Goal: Contribute content

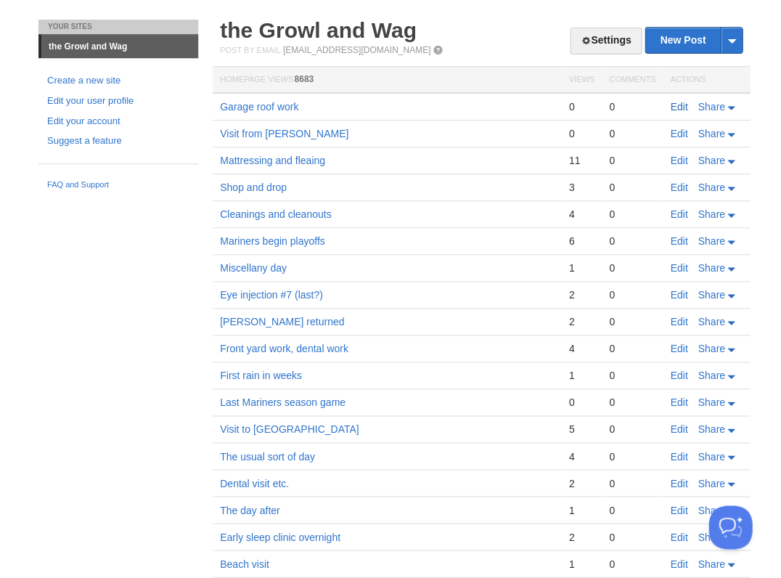
click at [684, 105] on link "Edit" at bounding box center [678, 107] width 17 height 12
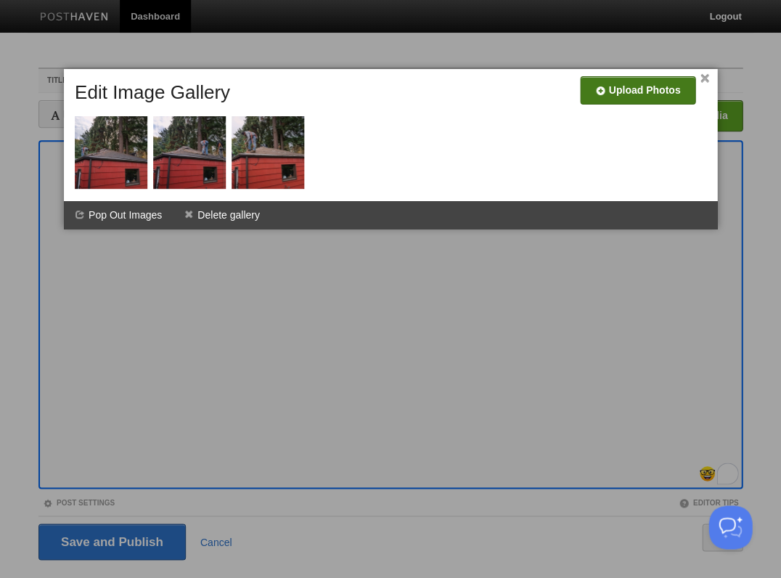
click at [631, 83] on input "file" at bounding box center [202, 96] width 1099 height 74
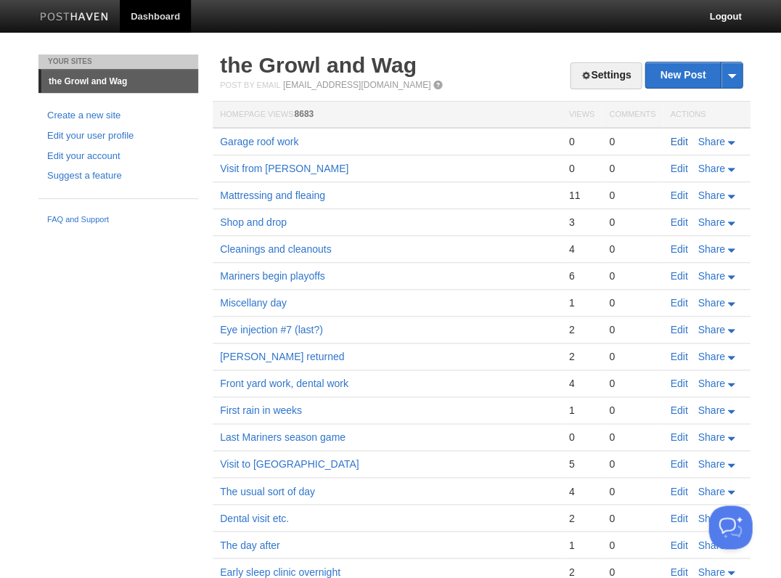
click at [680, 139] on link "Edit" at bounding box center [678, 142] width 17 height 12
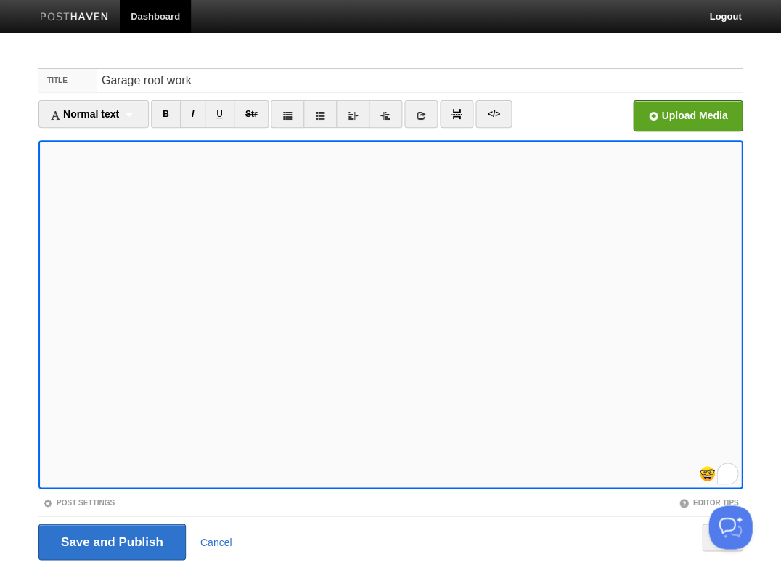
scroll to position [35, 0]
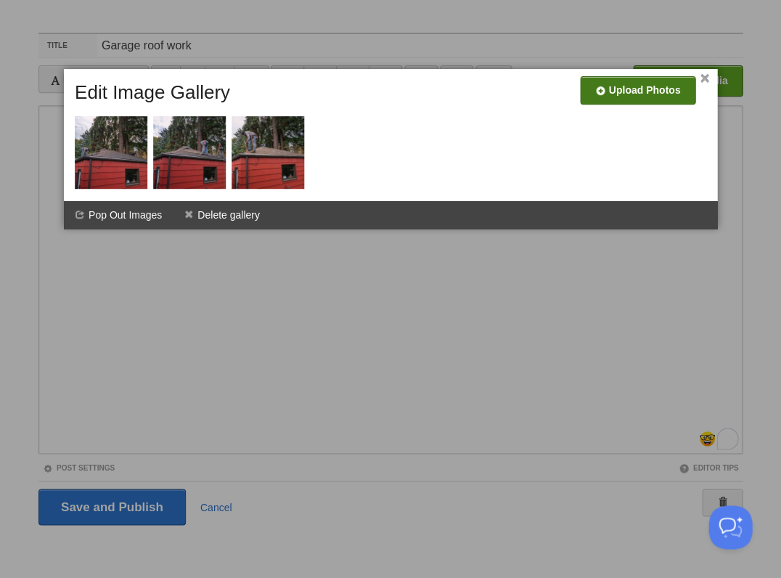
click at [660, 91] on input "file" at bounding box center [202, 96] width 1099 height 74
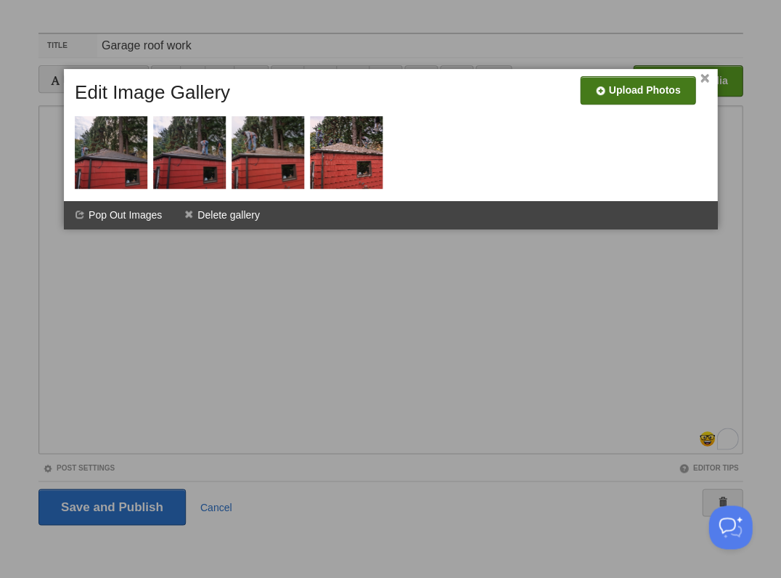
click at [704, 79] on link "×" at bounding box center [704, 79] width 9 height 8
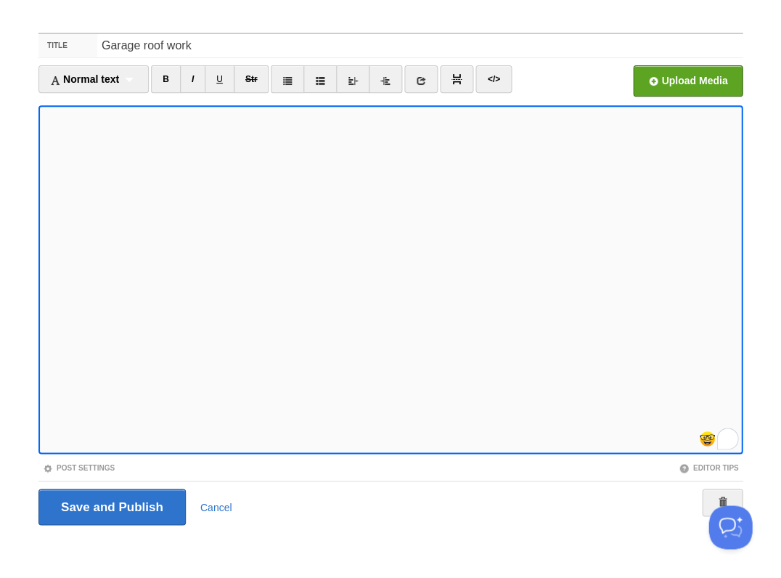
scroll to position [33, 0]
click at [110, 505] on input "Save and Publish" at bounding box center [111, 506] width 147 height 36
